Goal: Task Accomplishment & Management: Manage account settings

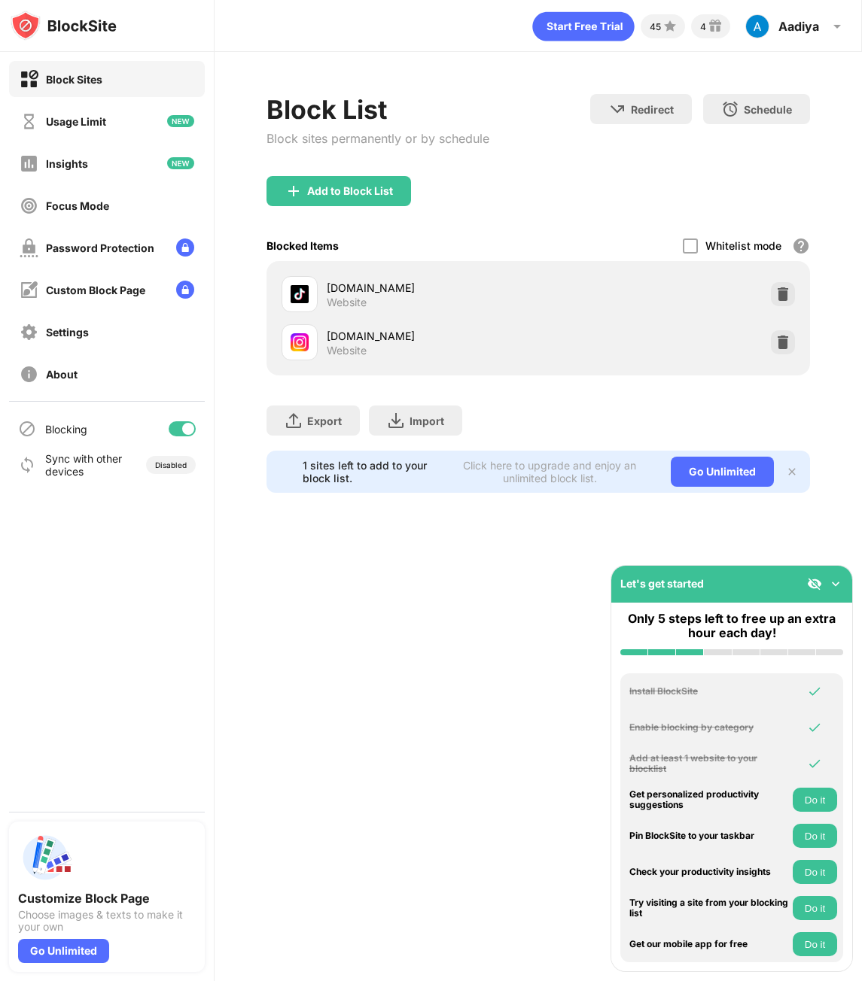
click at [781, 342] on img at bounding box center [782, 342] width 15 height 15
